Goal: Navigation & Orientation: Find specific page/section

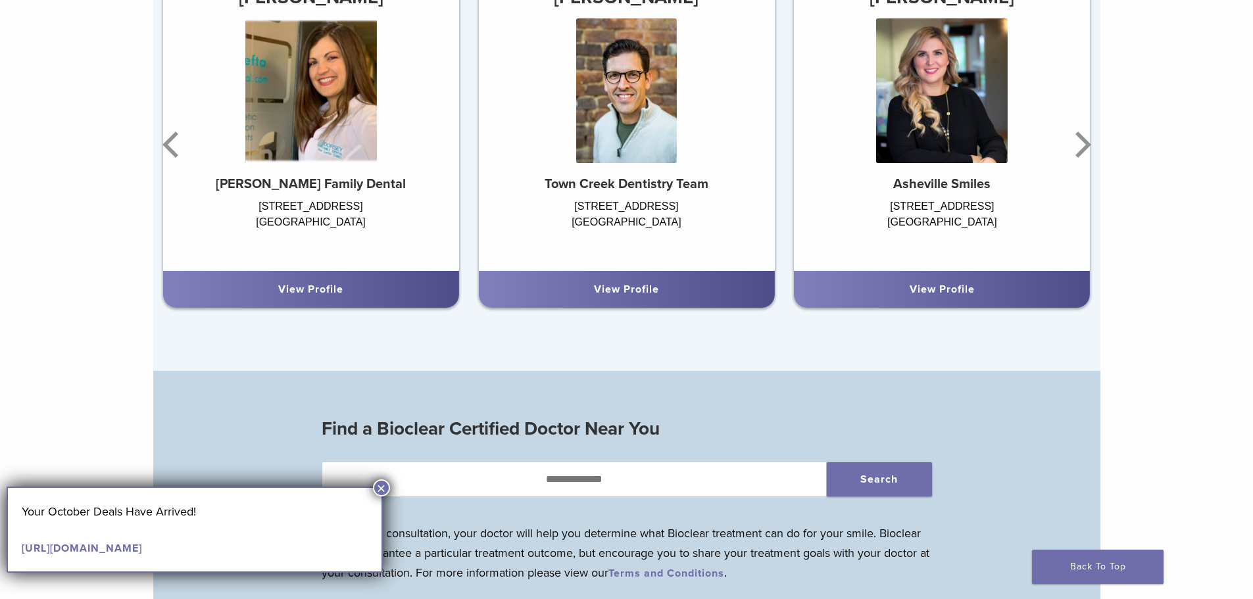
scroll to position [987, 0]
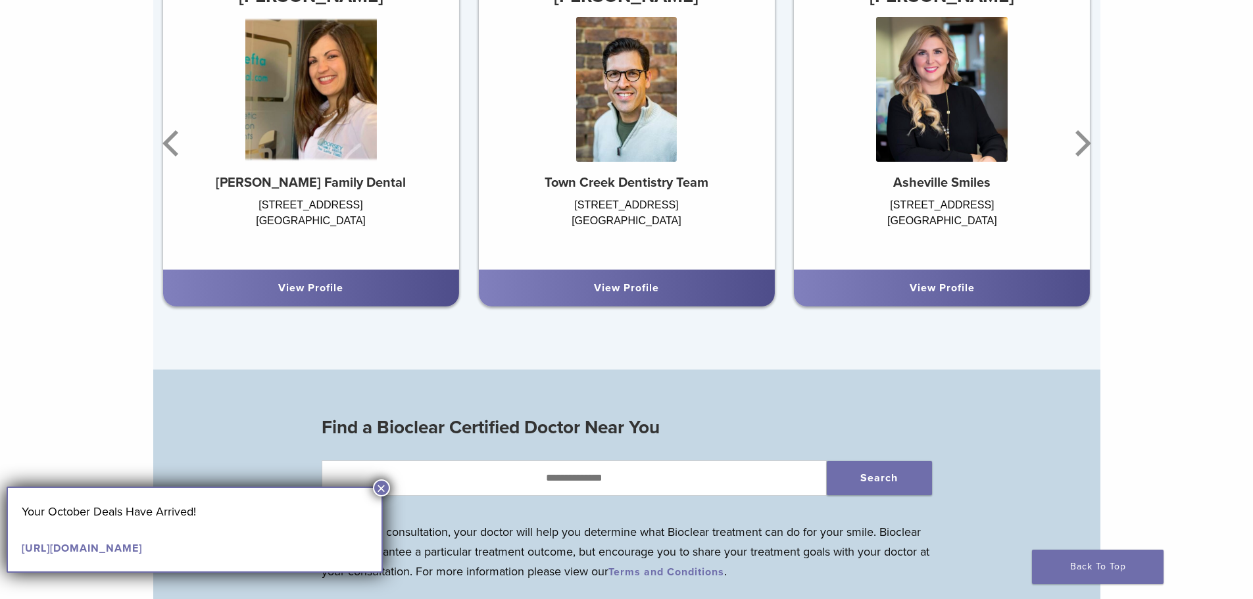
click at [599, 301] on div "View Profile" at bounding box center [626, 288] width 296 height 37
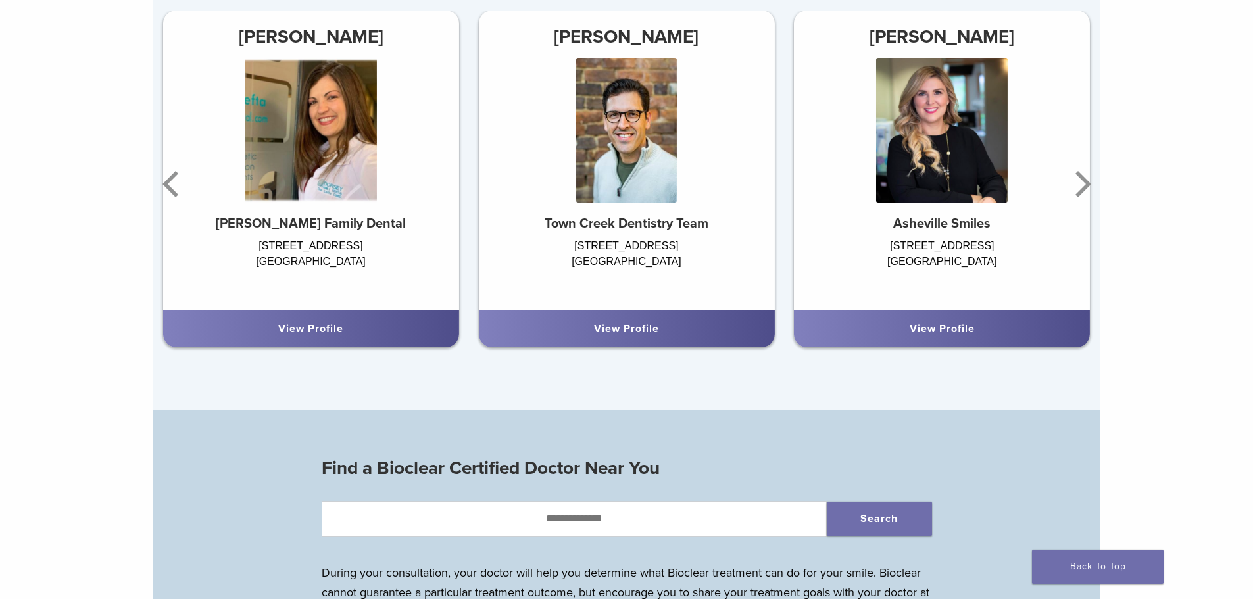
scroll to position [790, 0]
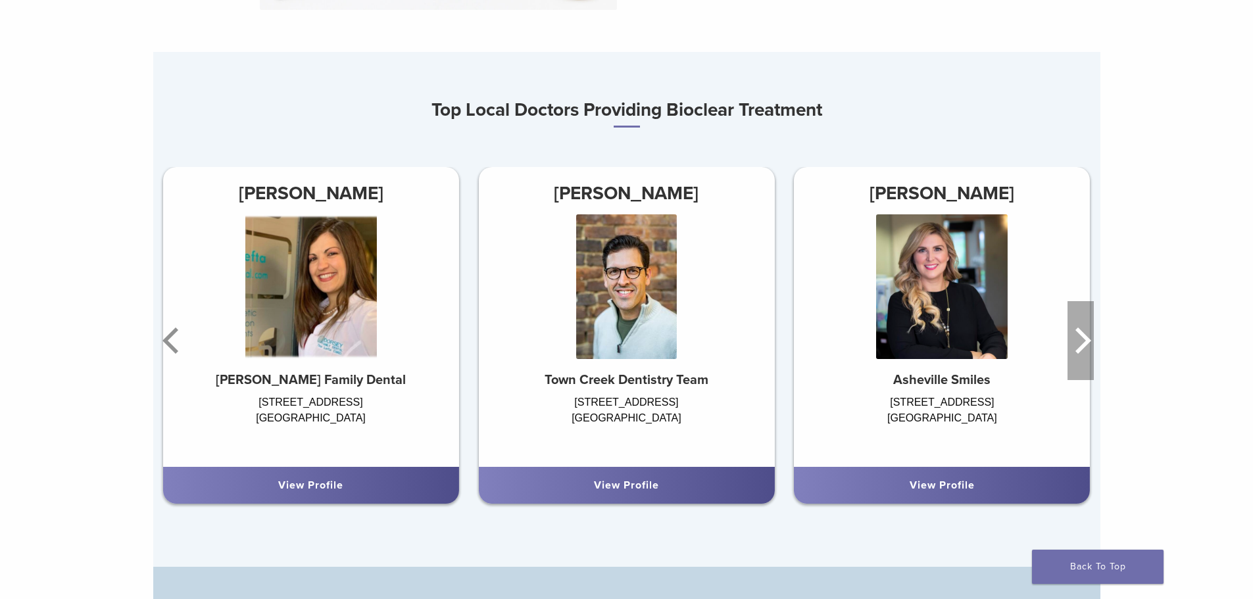
click at [802, 349] on icon "Next" at bounding box center [1081, 340] width 26 height 79
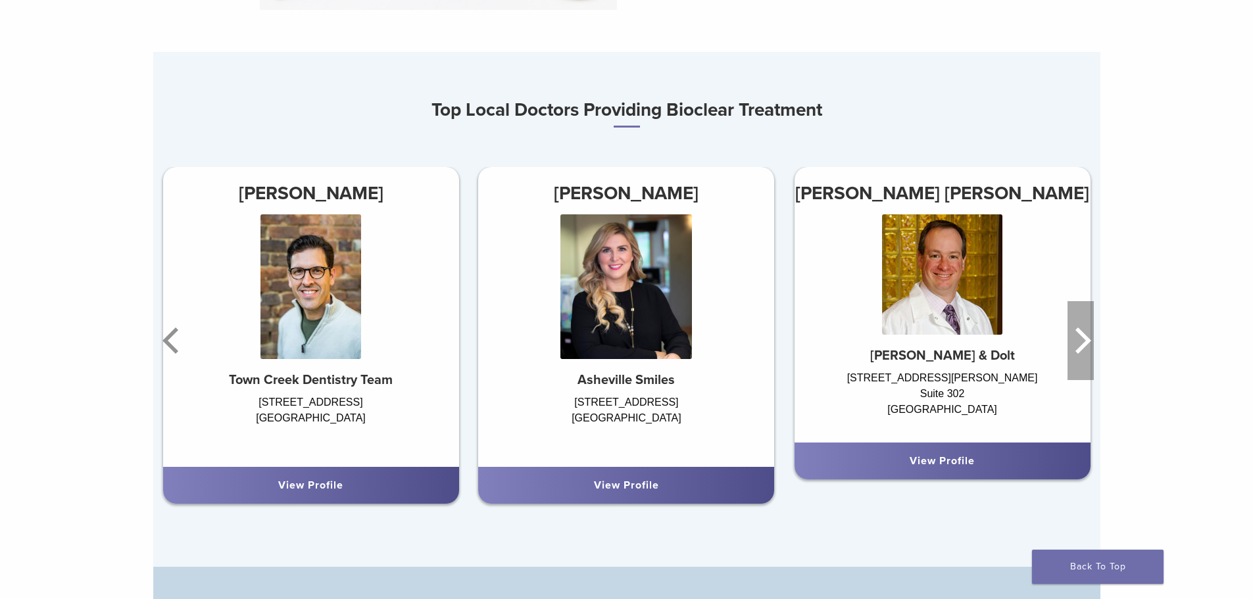
click at [802, 349] on icon "Next" at bounding box center [1081, 340] width 26 height 79
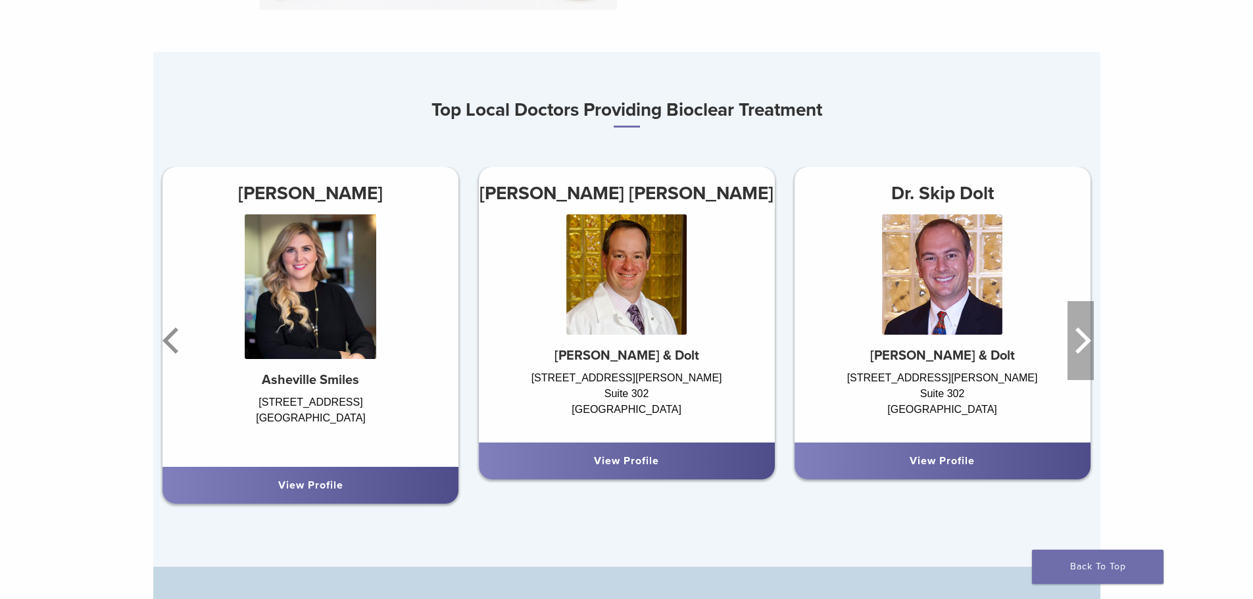
click at [802, 349] on icon "Next" at bounding box center [1081, 340] width 26 height 79
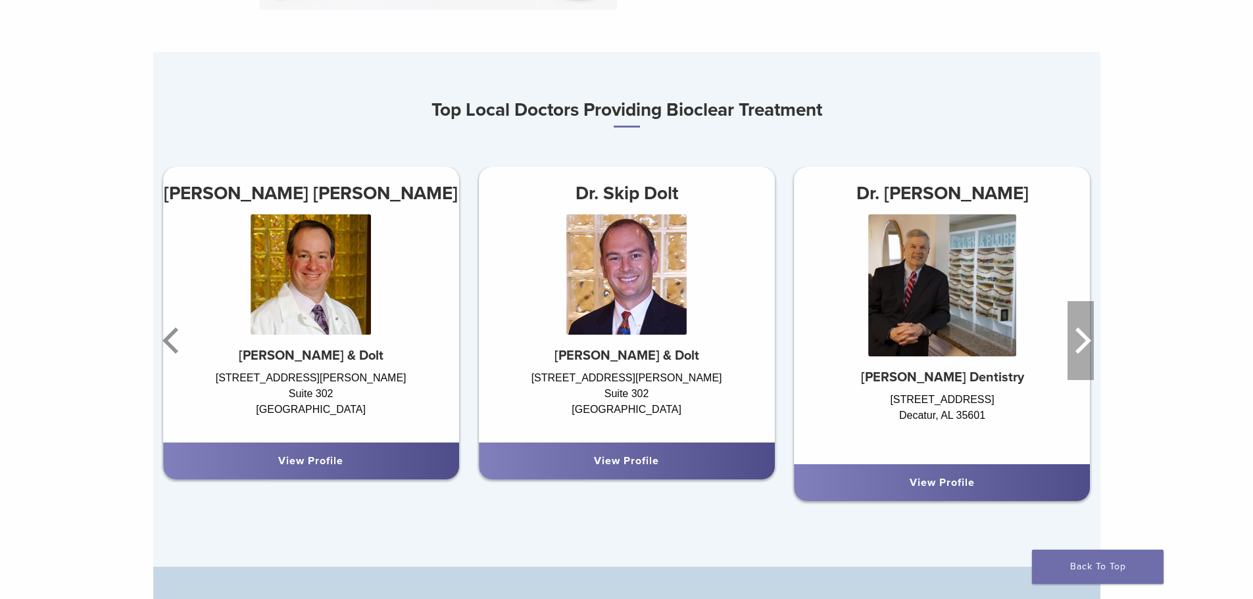
click at [802, 349] on icon "Next" at bounding box center [1081, 340] width 26 height 79
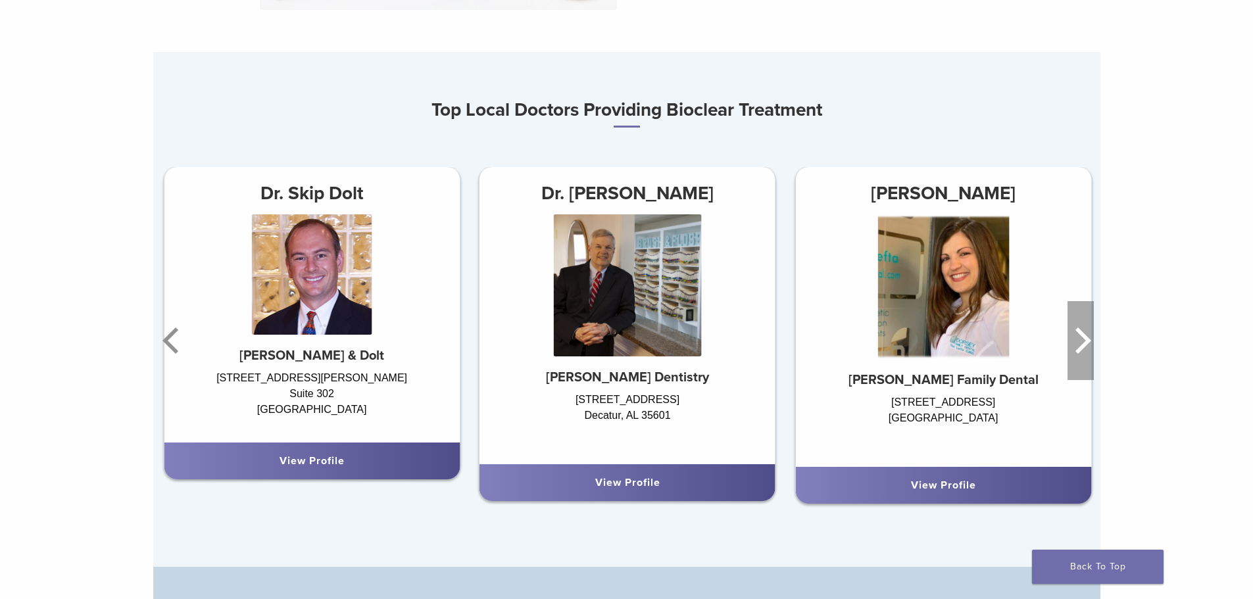
click at [802, 349] on icon "Next" at bounding box center [1081, 340] width 26 height 79
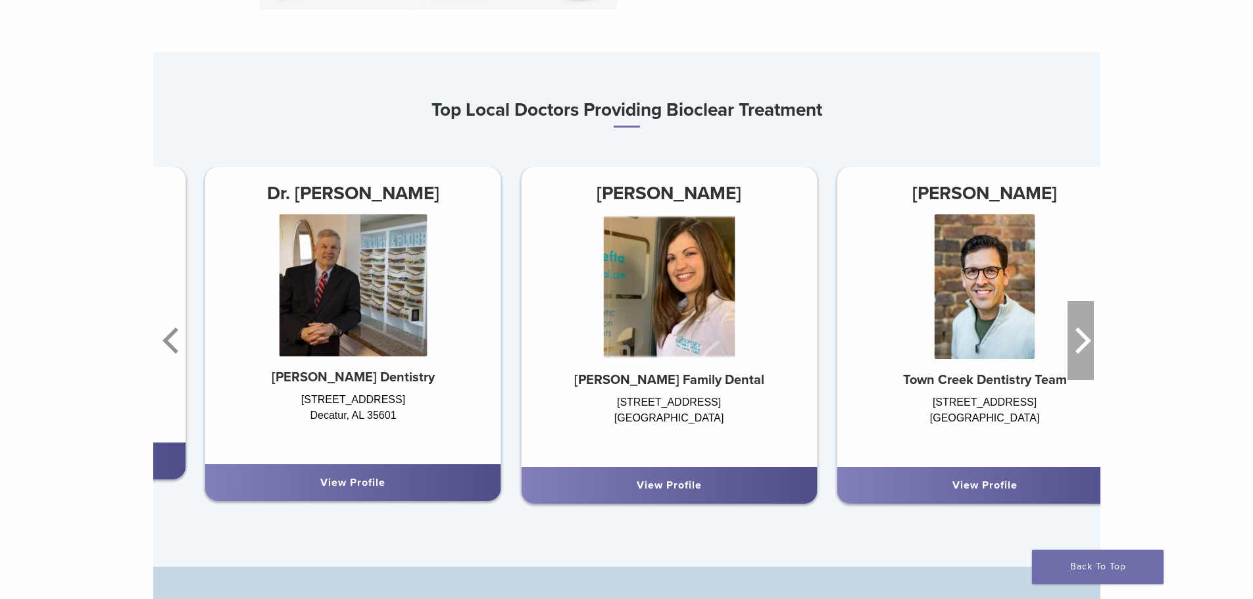
click at [802, 349] on icon "Next" at bounding box center [1081, 340] width 26 height 79
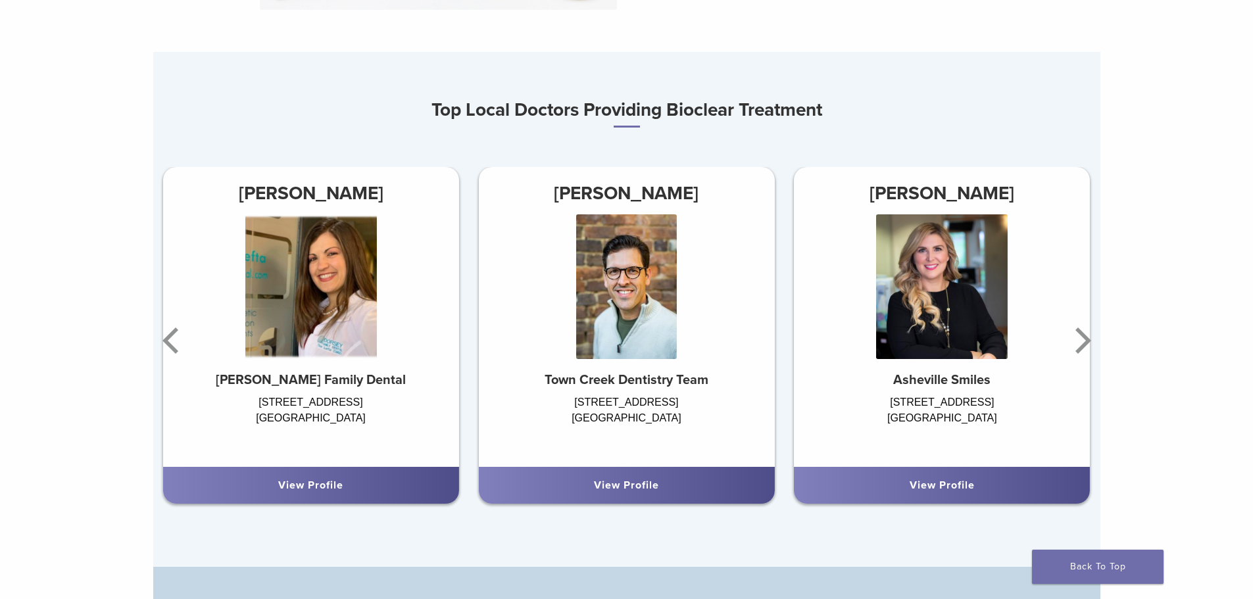
click at [615, 491] on link "View Profile" at bounding box center [626, 485] width 65 height 13
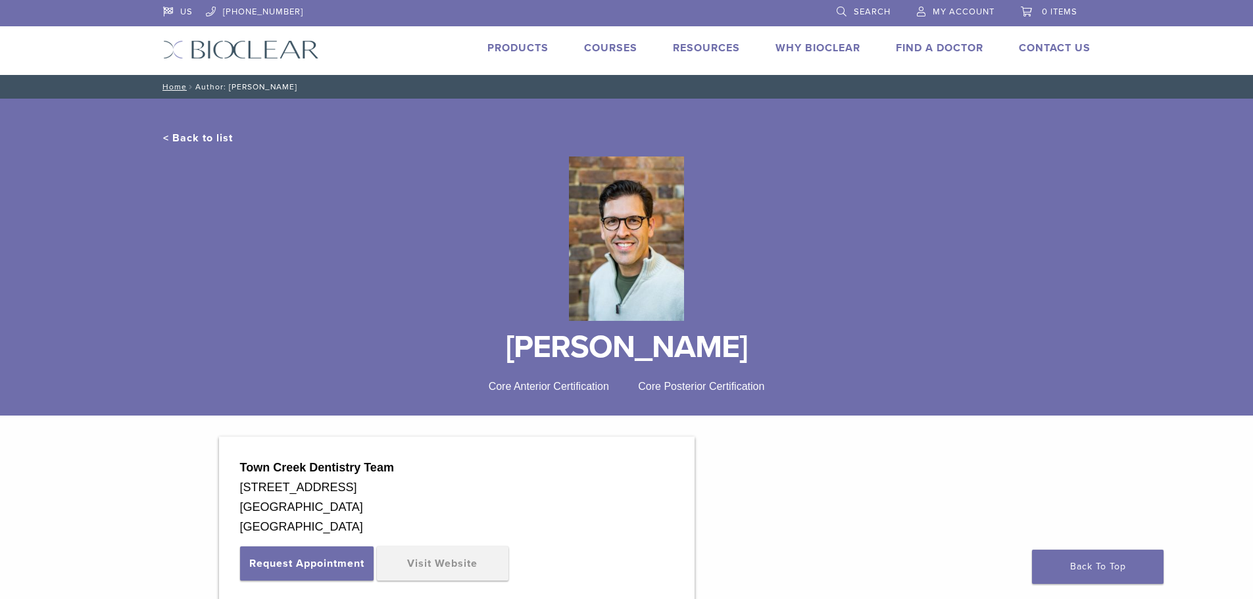
click at [505, 43] on link "Products" at bounding box center [518, 47] width 61 height 13
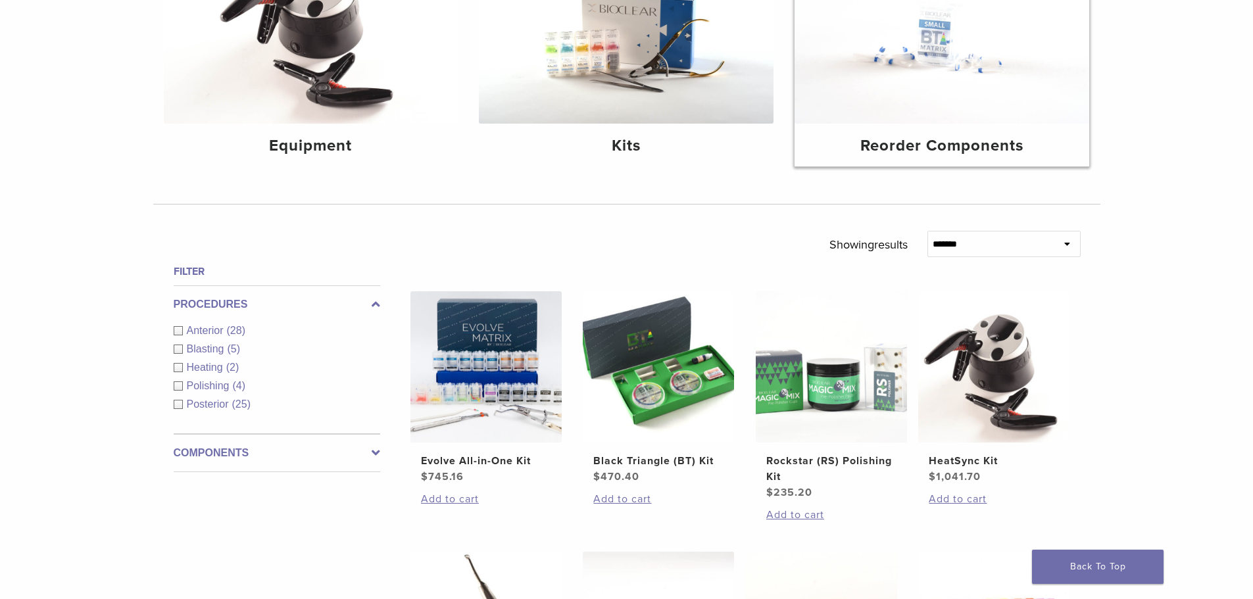
scroll to position [263, 0]
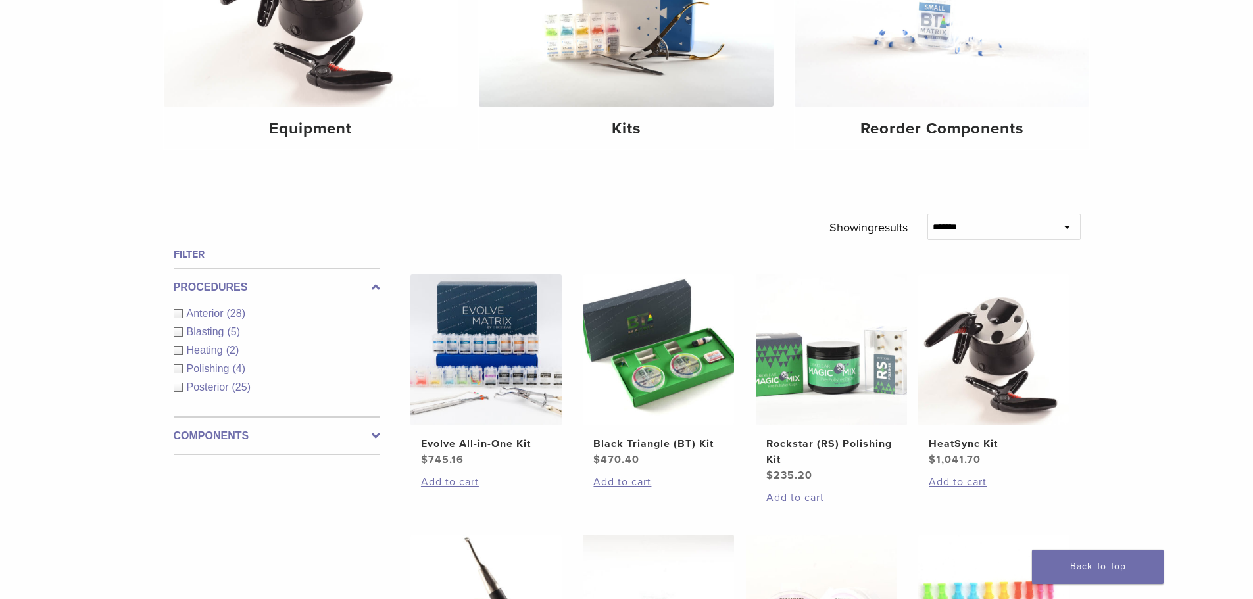
click at [377, 436] on icon at bounding box center [376, 436] width 9 height 16
click at [377, 329] on icon at bounding box center [376, 326] width 9 height 16
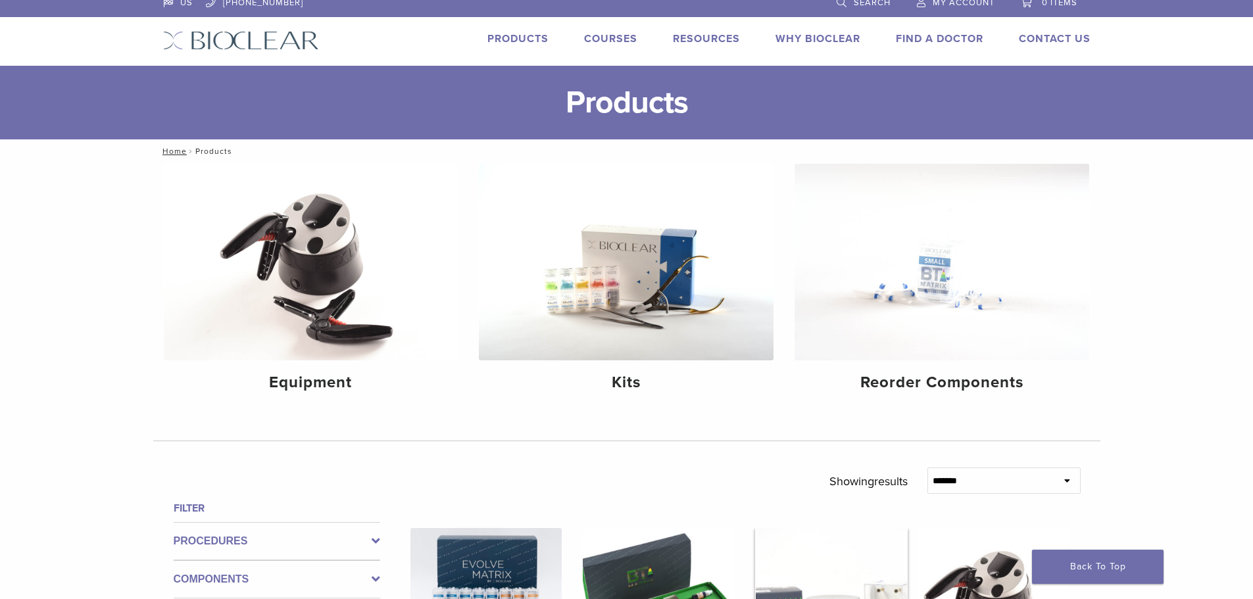
scroll to position [0, 0]
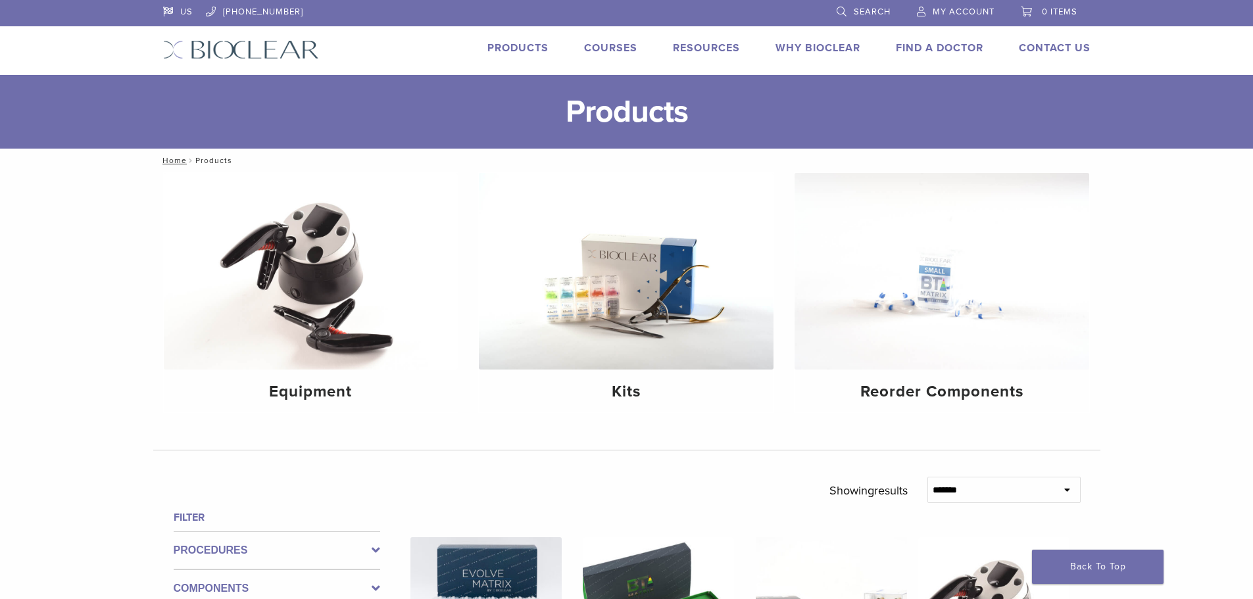
click at [820, 51] on link "Why Bioclear" at bounding box center [818, 47] width 85 height 13
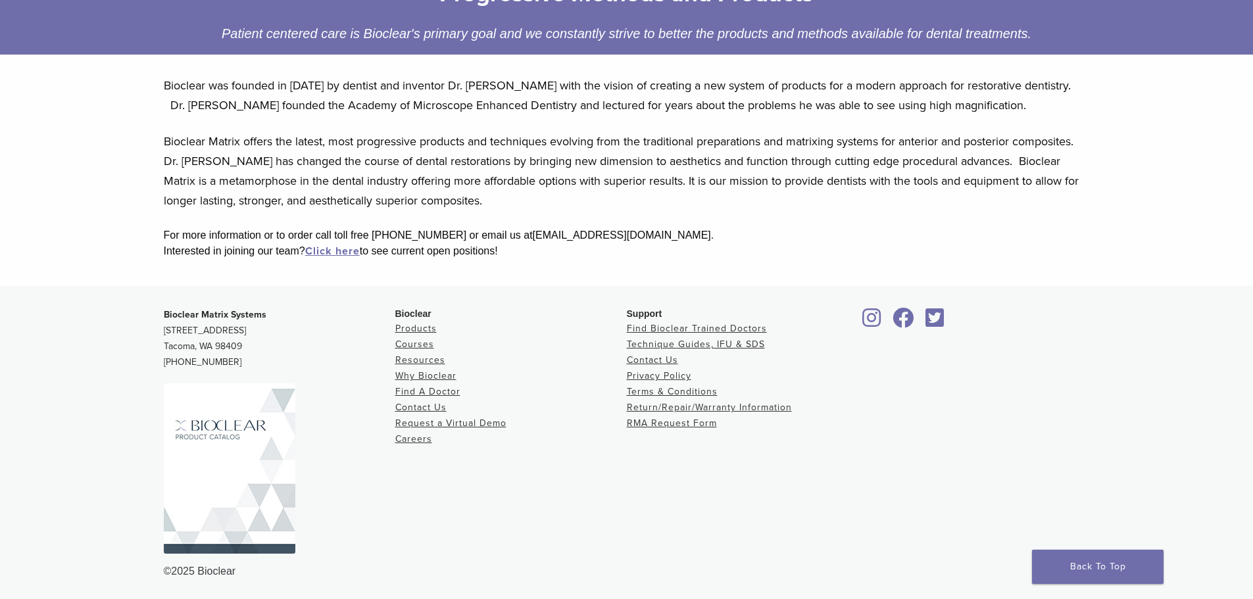
scroll to position [238, 0]
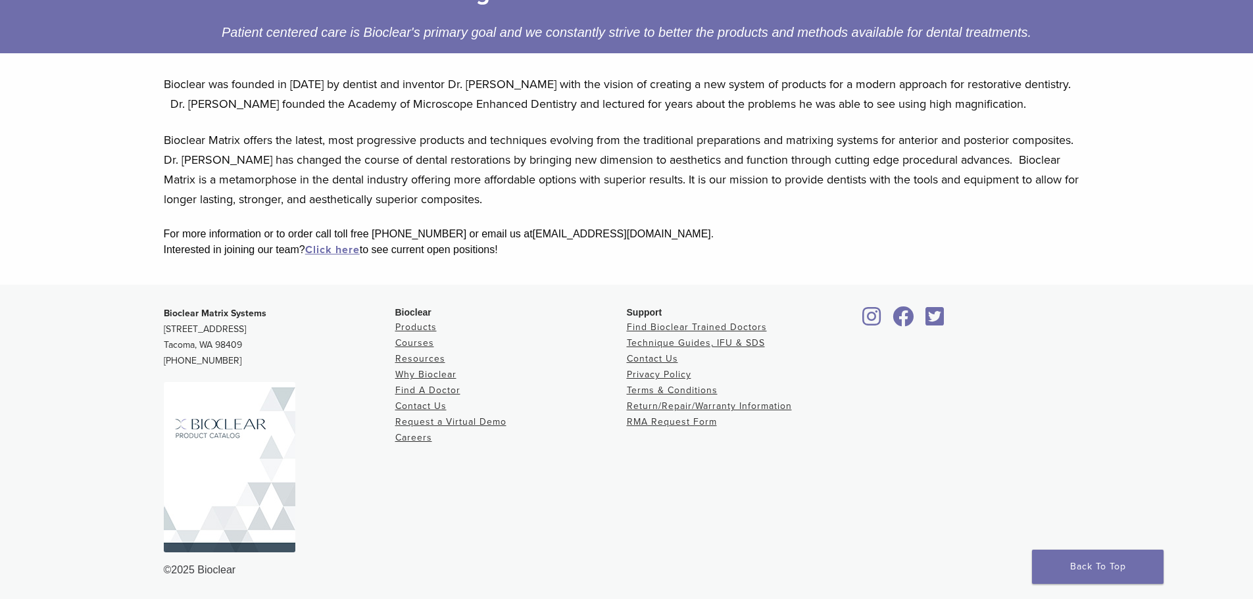
click at [234, 418] on img at bounding box center [230, 467] width 132 height 170
